Goal: Check status: Check status

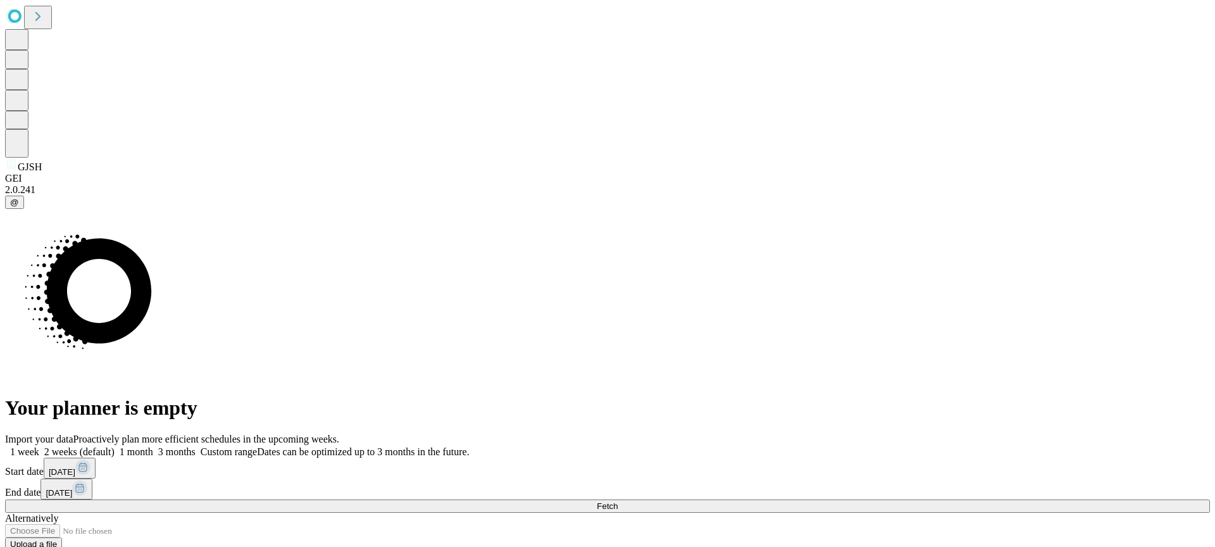
click at [46, 22] on icon at bounding box center [38, 17] width 18 height 18
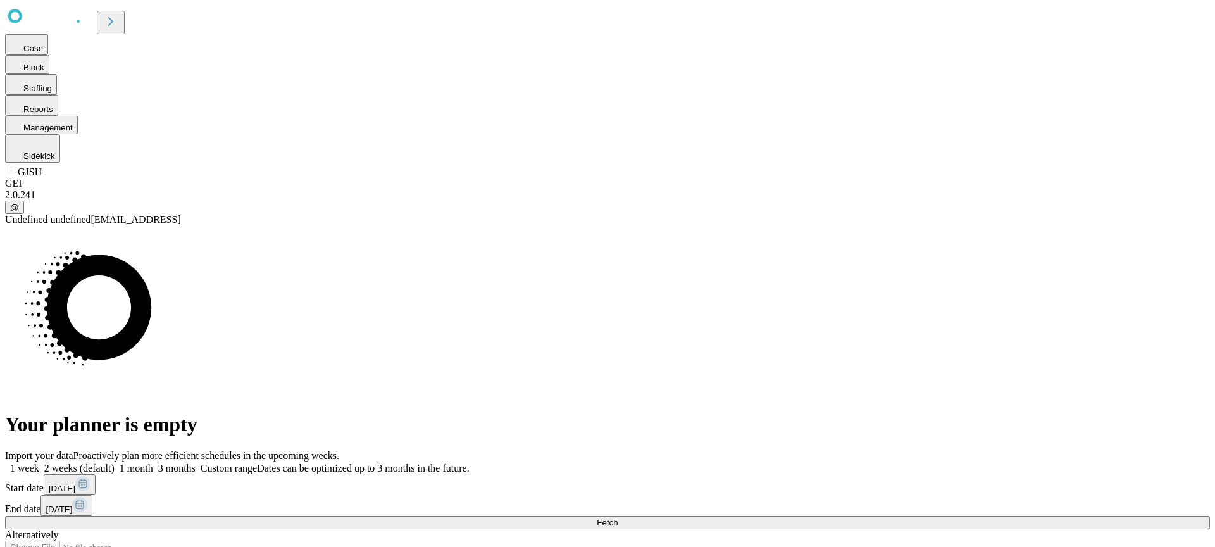
click at [120, 20] on icon at bounding box center [111, 22] width 18 height 18
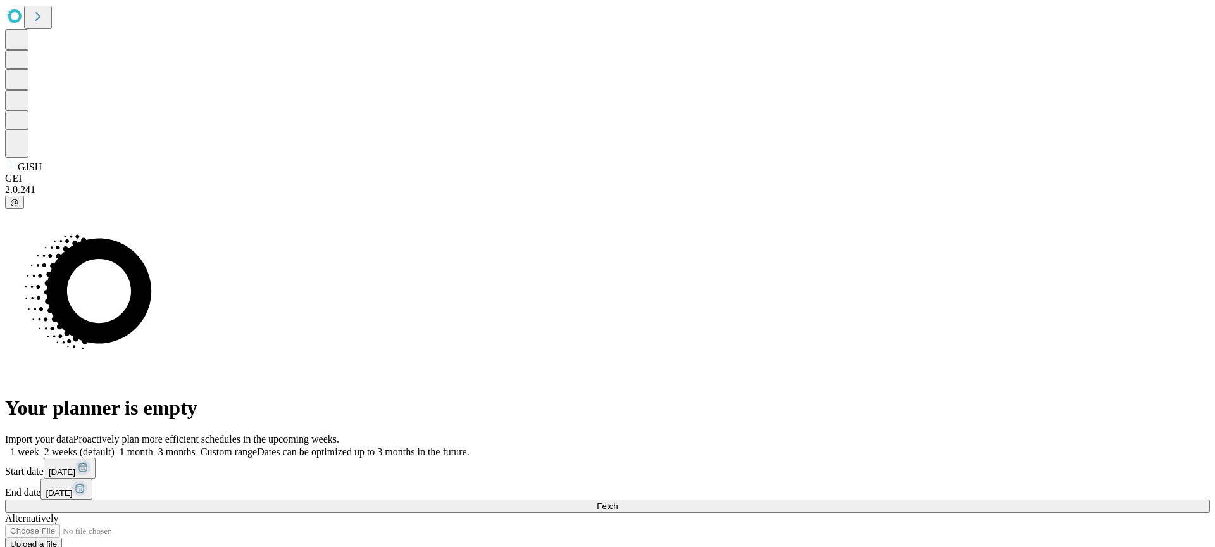
click at [911, 499] on button "Fetch" at bounding box center [607, 505] width 1204 height 13
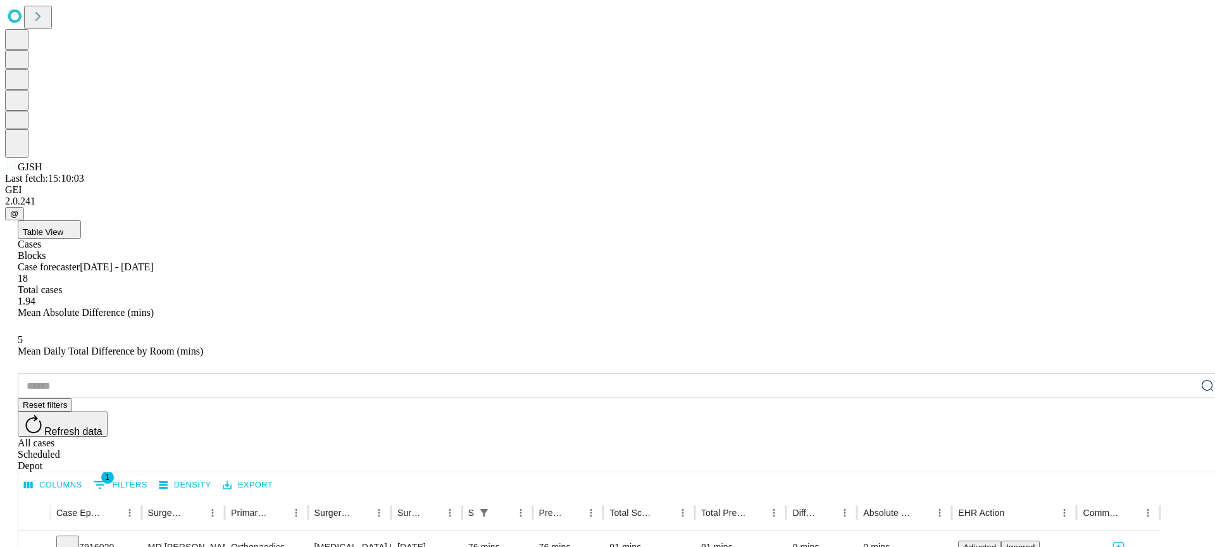
click at [1084, 437] on div "All cases" at bounding box center [620, 442] width 1204 height 11
click at [1147, 449] on div "Scheduled" at bounding box center [620, 454] width 1204 height 11
